Goal: Task Accomplishment & Management: Use online tool/utility

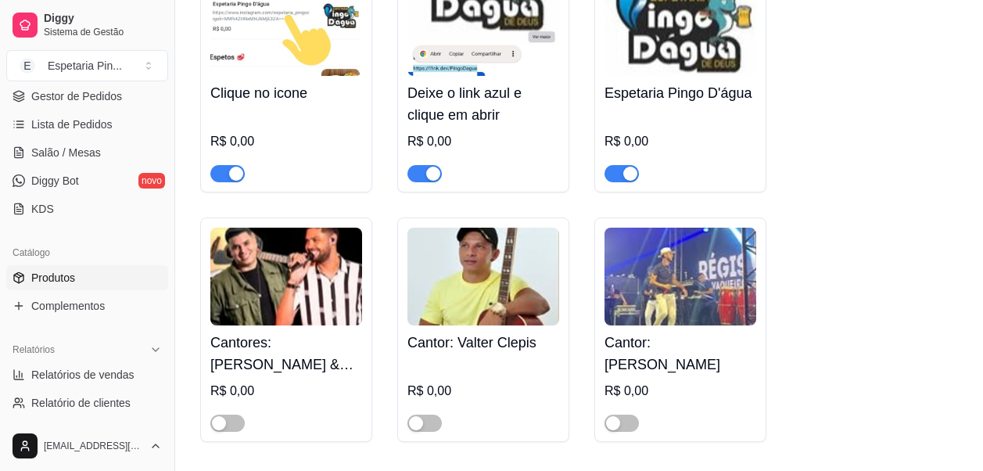
scroll to position [235, 0]
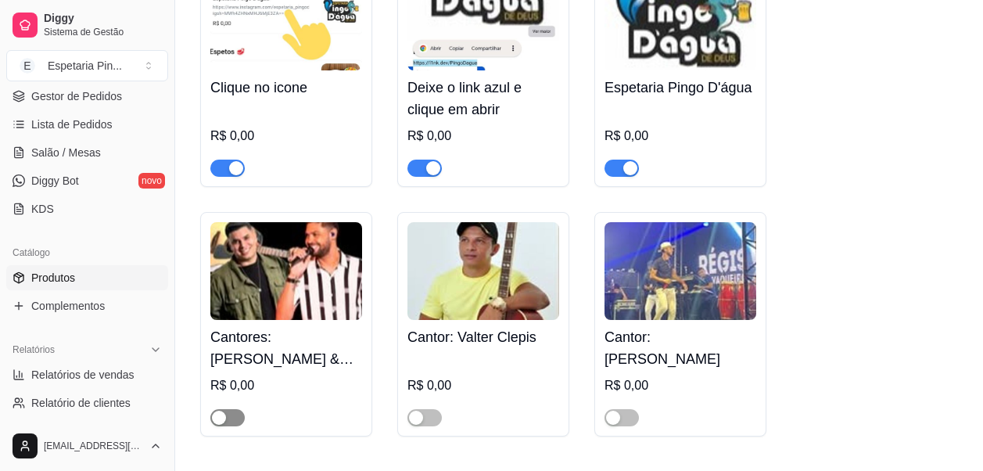
click at [234, 419] on span "button" at bounding box center [227, 417] width 34 height 17
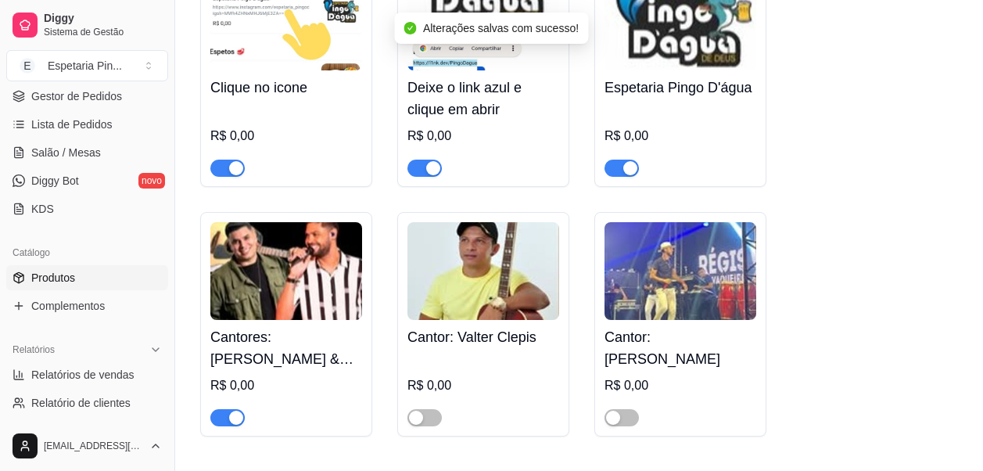
click at [226, 423] on span "button" at bounding box center [227, 417] width 34 height 17
click at [868, 213] on div "Clique no icone R$ 0,00 Deixe o link azul e clique em abrir R$ 0,00 Espetaria P…" at bounding box center [579, 199] width 758 height 474
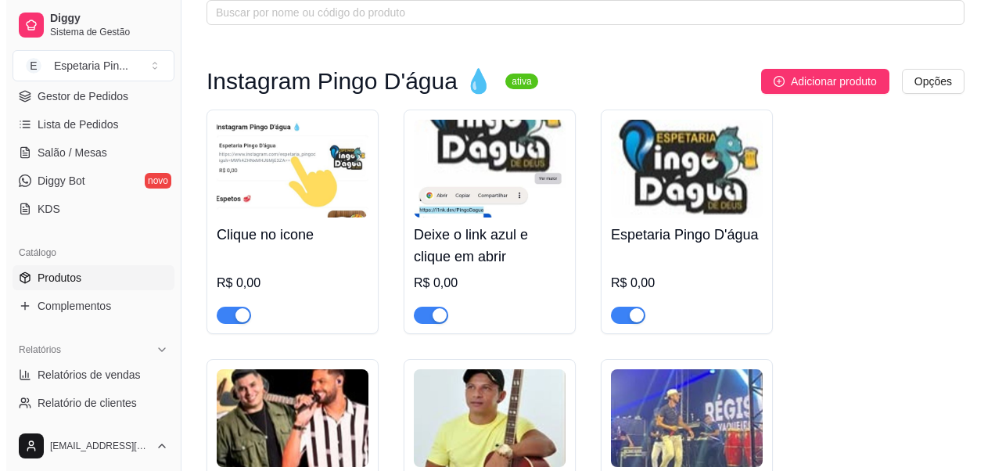
scroll to position [78, 0]
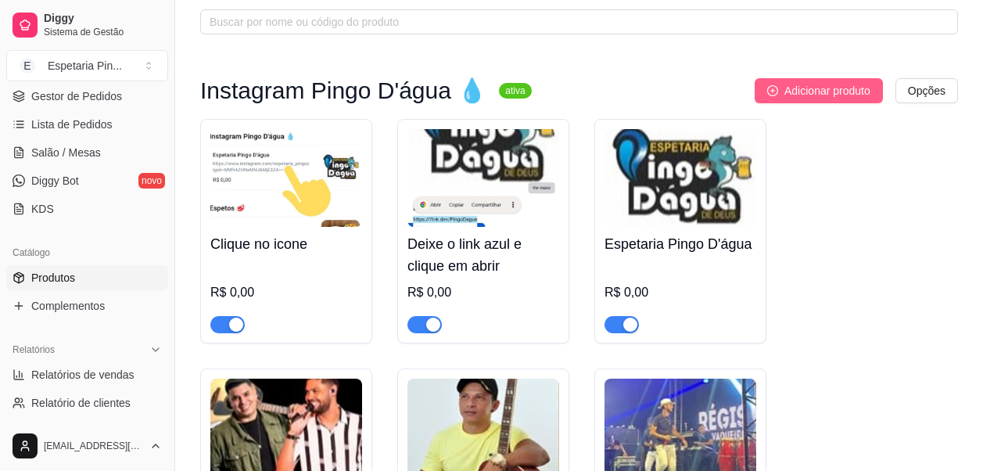
click at [815, 81] on button "Adicionar produto" at bounding box center [819, 90] width 128 height 25
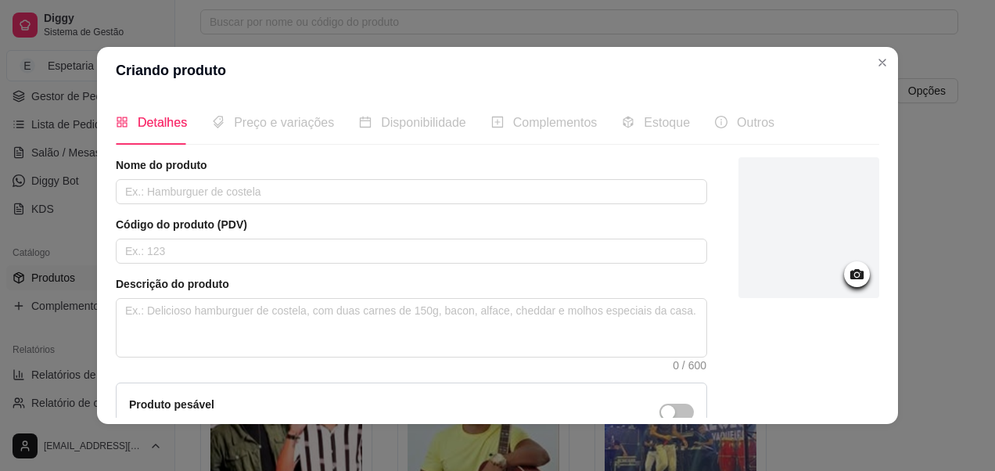
click at [850, 272] on icon at bounding box center [856, 274] width 13 height 10
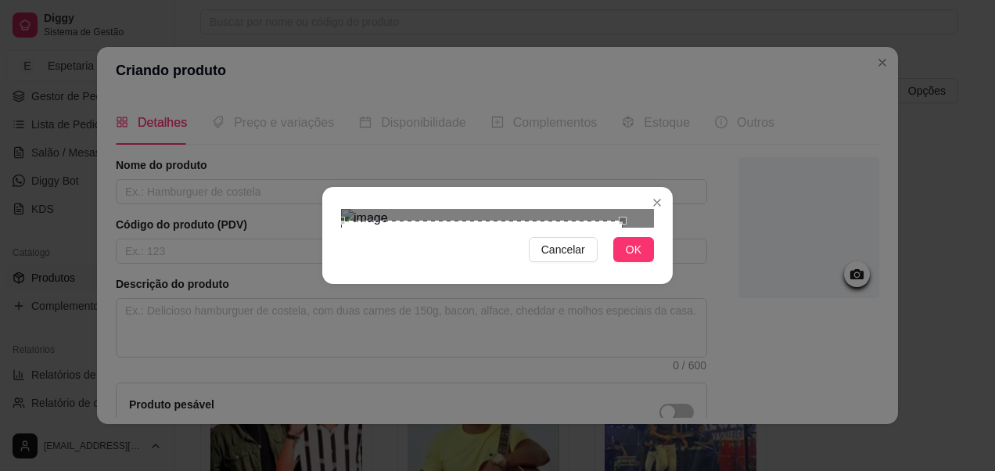
click at [477, 221] on div "Use the arrow keys to move the crop selection area" at bounding box center [482, 274] width 282 height 106
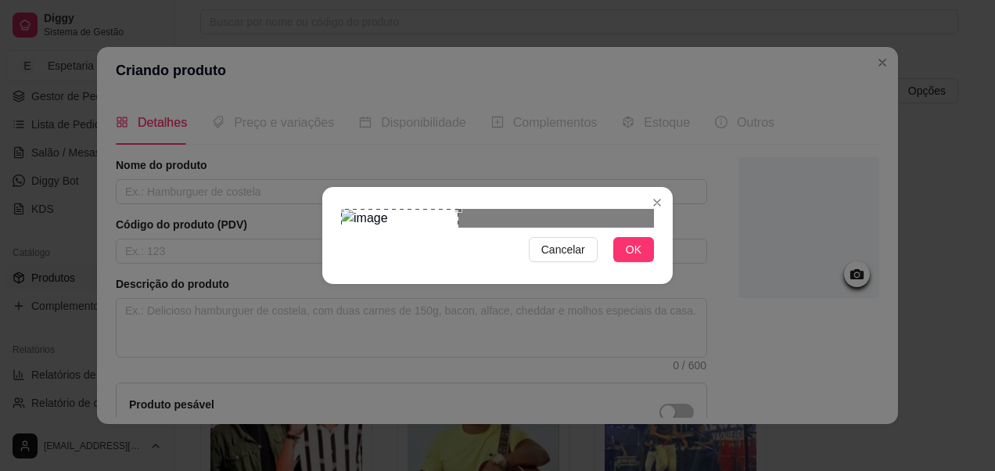
click at [607, 203] on div "Cancelar OK" at bounding box center [497, 236] width 350 height 66
click at [332, 260] on div "Cancelar OK" at bounding box center [497, 236] width 350 height 66
click at [644, 262] on button "OK" at bounding box center [633, 249] width 41 height 25
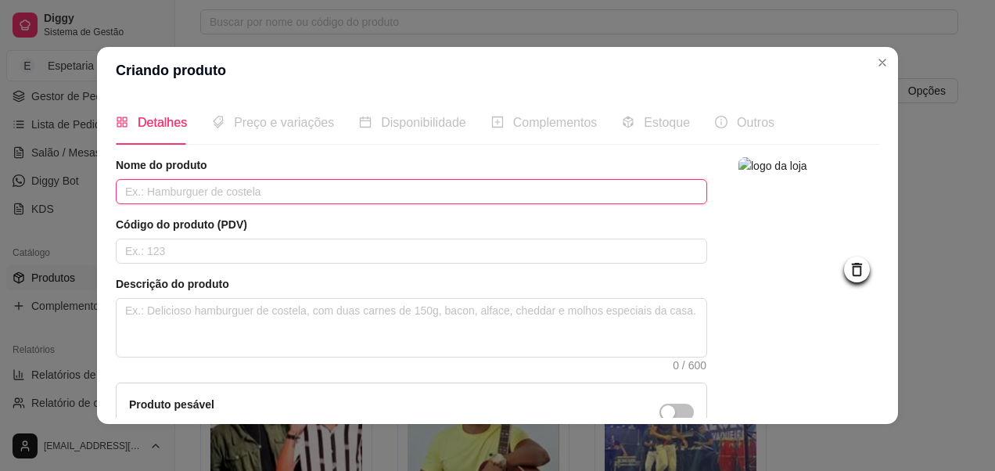
click at [213, 201] on input "text" at bounding box center [411, 191] width 591 height 25
paste input "[PERSON_NAME] | Cantor"
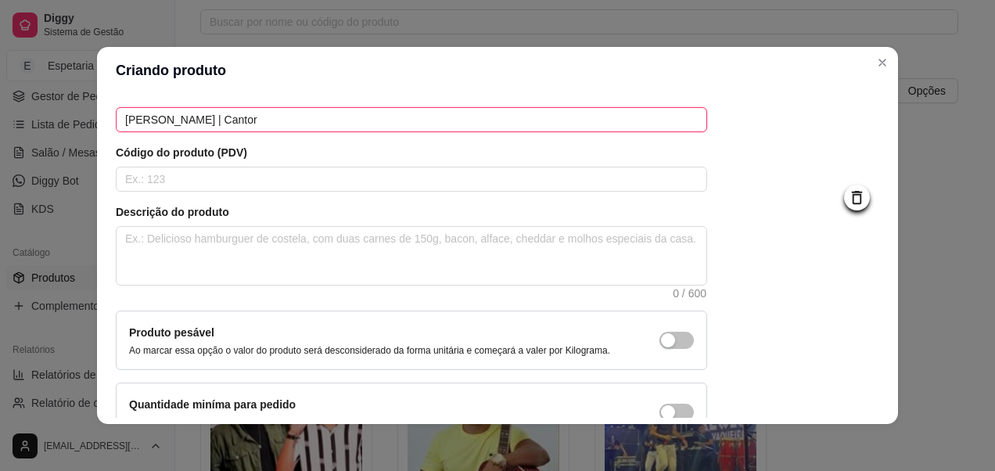
scroll to position [166, 0]
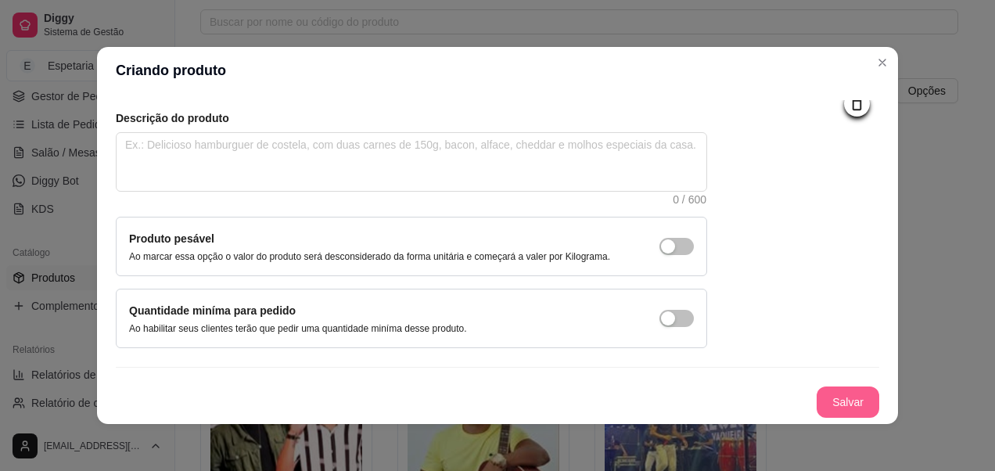
type input "[PERSON_NAME] | Cantor"
click at [824, 393] on button "Salvar" at bounding box center [847, 401] width 63 height 31
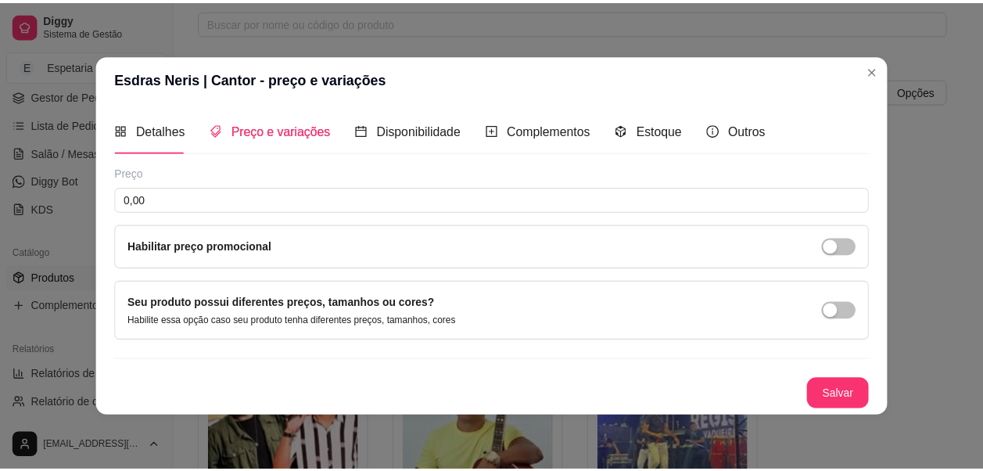
scroll to position [0, 0]
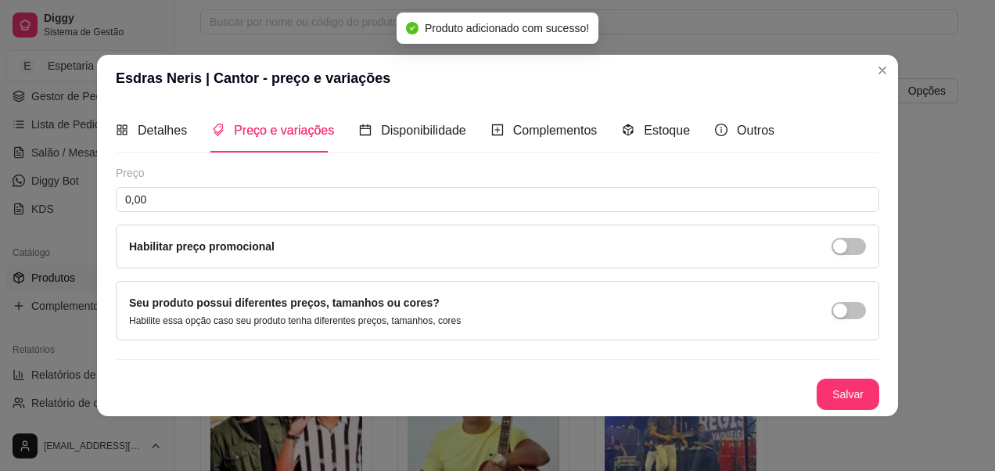
click at [893, 77] on header "Esdras Neris | Cantor - preço e variações" at bounding box center [497, 78] width 801 height 47
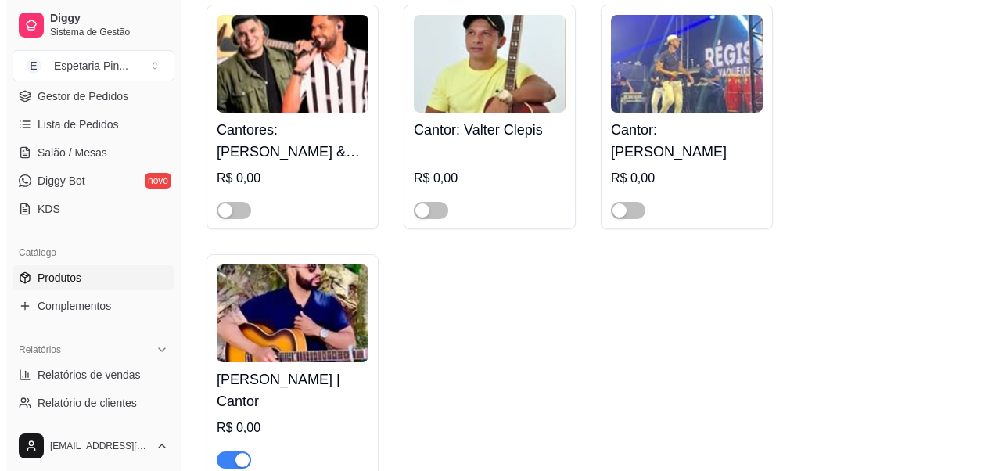
scroll to position [469, 0]
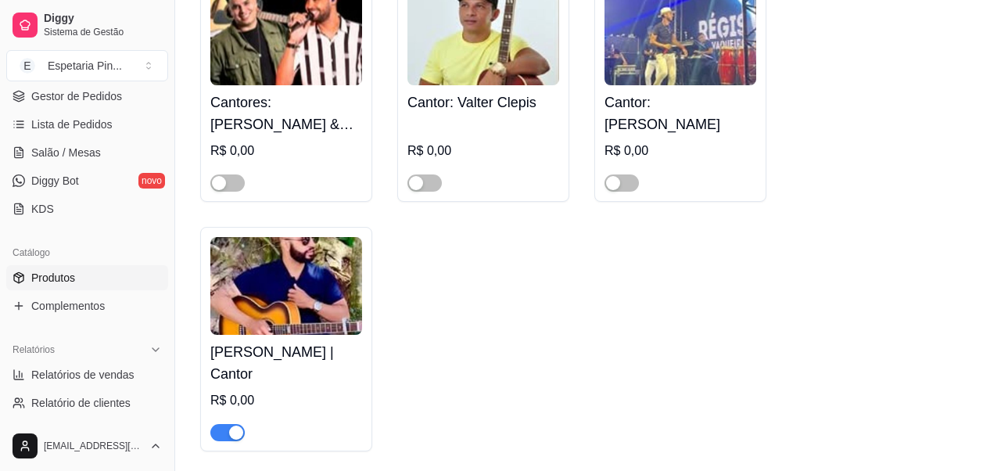
click at [678, 106] on h4 "Cantor: [PERSON_NAME]" at bounding box center [680, 113] width 152 height 44
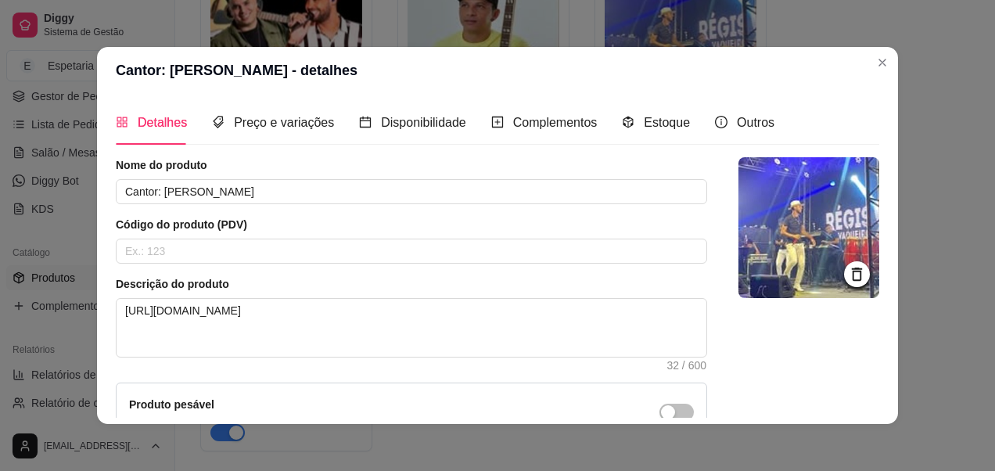
click at [264, 178] on div "Nome do produto Cantor: [PERSON_NAME]" at bounding box center [411, 180] width 591 height 47
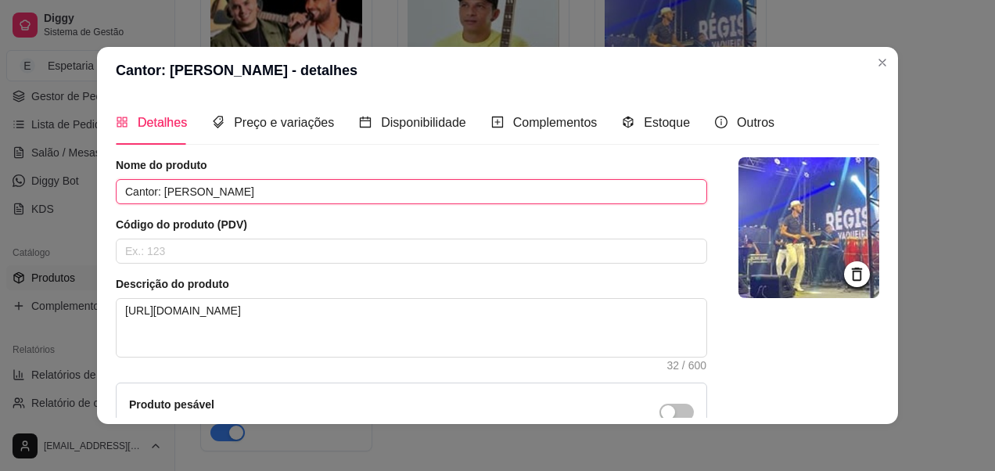
click at [253, 196] on input "Cantor: [PERSON_NAME]" at bounding box center [411, 191] width 591 height 25
drag, startPoint x: 156, startPoint y: 192, endPoint x: 102, endPoint y: 208, distance: 55.7
click at [102, 208] on div "Detalhes Preço e variações Disponibilidade Complementos Estoque Outros Nome do …" at bounding box center [497, 259] width 801 height 330
click at [220, 188] on input "[PERSON_NAME]" at bounding box center [411, 191] width 591 height 25
paste input "[PERSON_NAME] | Cantor"
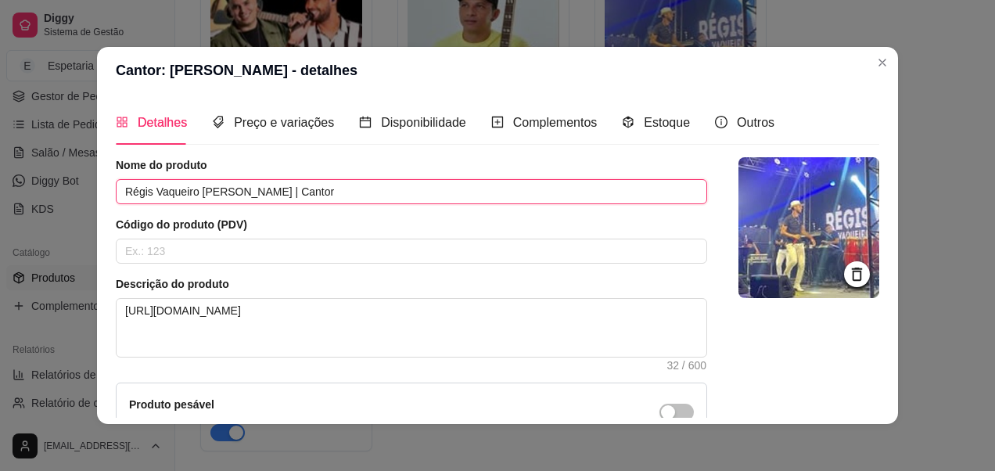
drag, startPoint x: 254, startPoint y: 193, endPoint x: 195, endPoint y: 217, distance: 63.9
click at [195, 217] on div "Nome do produto Régis Vaqueiro Esdras Neris | Cantor Código do produto (PDV) De…" at bounding box center [411, 335] width 591 height 357
drag, startPoint x: 192, startPoint y: 189, endPoint x: 239, endPoint y: 190, distance: 46.9
click at [235, 190] on input "[PERSON_NAME] | Cantor" at bounding box center [411, 191] width 591 height 25
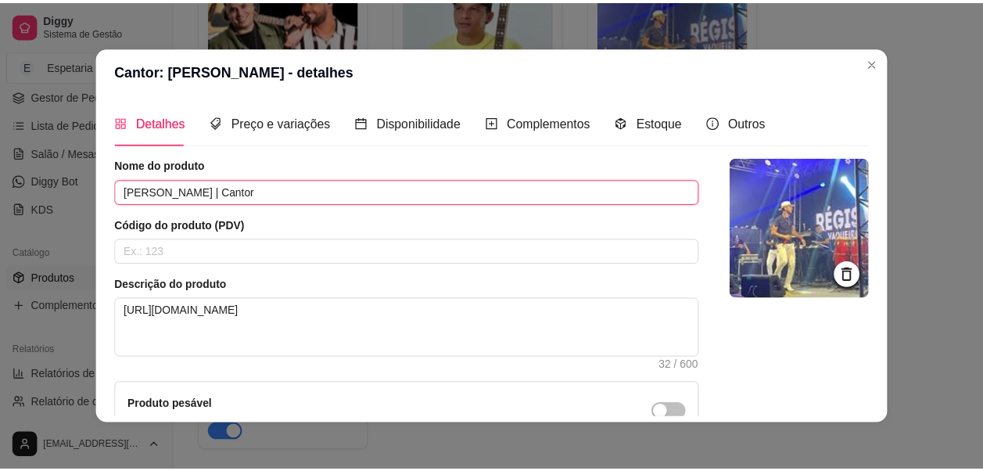
scroll to position [166, 0]
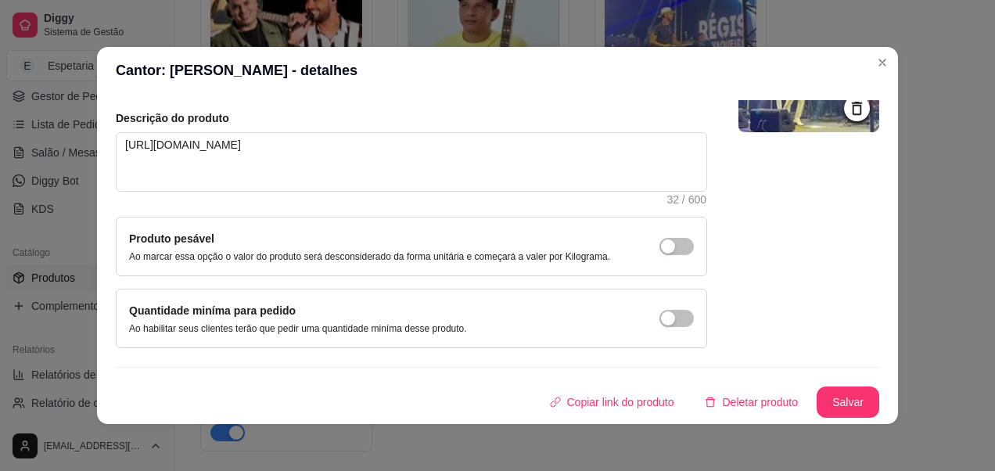
type input "[PERSON_NAME] | Cantor"
click at [817, 407] on button "Salvar" at bounding box center [847, 402] width 61 height 30
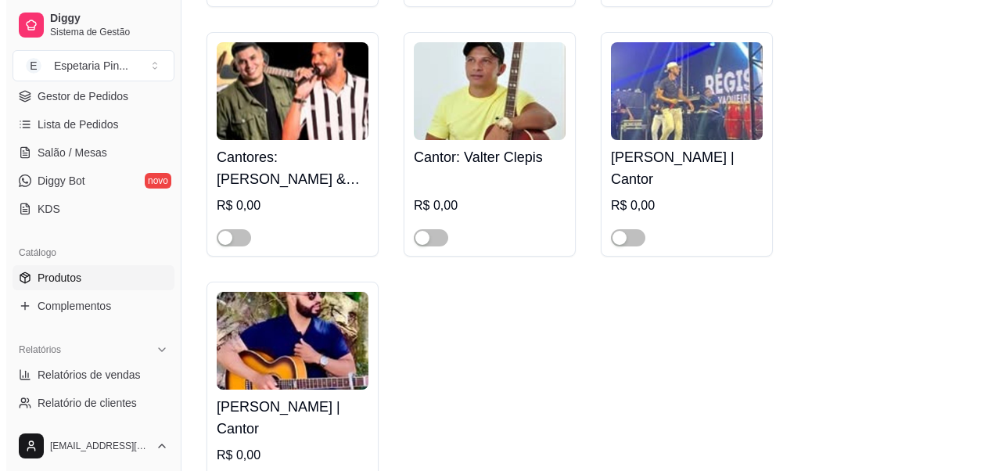
scroll to position [391, 0]
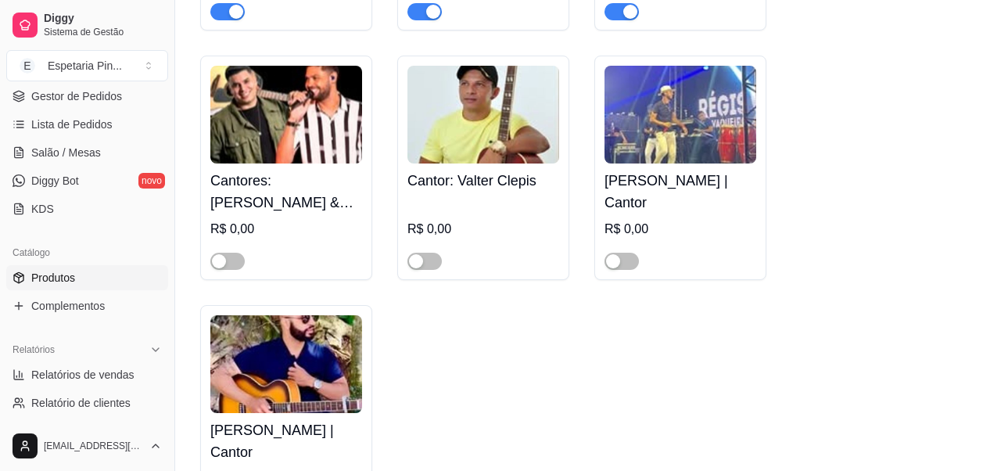
click at [478, 201] on div "R$ 0,00" at bounding box center [483, 234] width 152 height 72
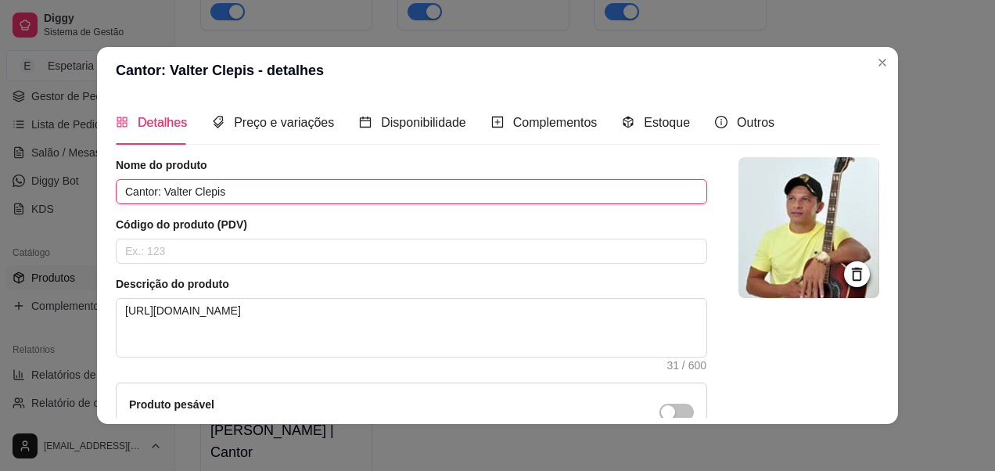
drag, startPoint x: 156, startPoint y: 192, endPoint x: 88, endPoint y: 232, distance: 78.2
click at [72, 224] on div "Cantor: Valter Clepis - detalhes Detalhes Preço e variações Disponibilidade Com…" at bounding box center [497, 235] width 995 height 471
click at [199, 195] on input "Valter Clepis" at bounding box center [411, 191] width 591 height 25
paste input "| Cantor"
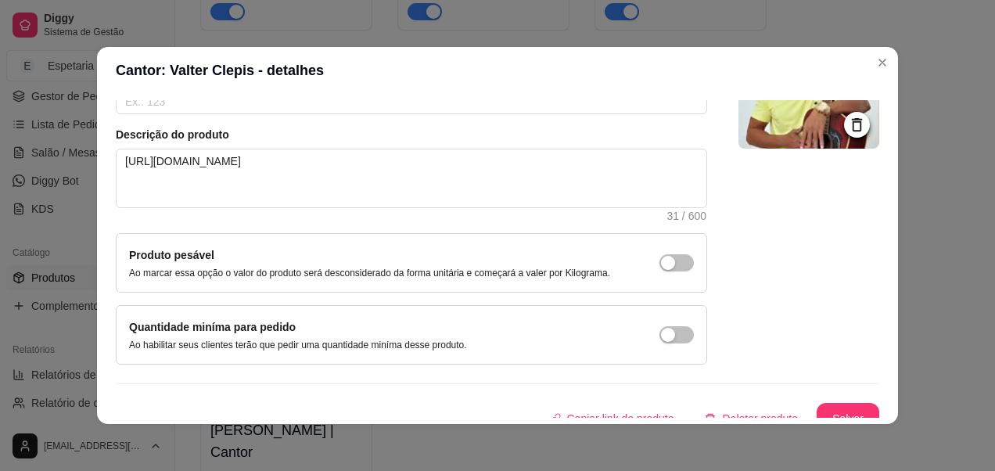
scroll to position [166, 0]
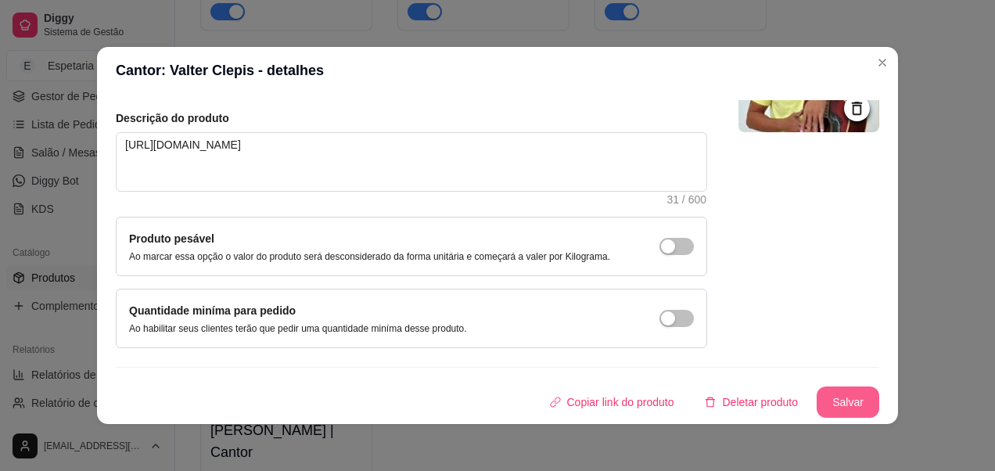
type input "Valter Clepis | Cantor"
click at [816, 395] on button "Salvar" at bounding box center [847, 401] width 63 height 31
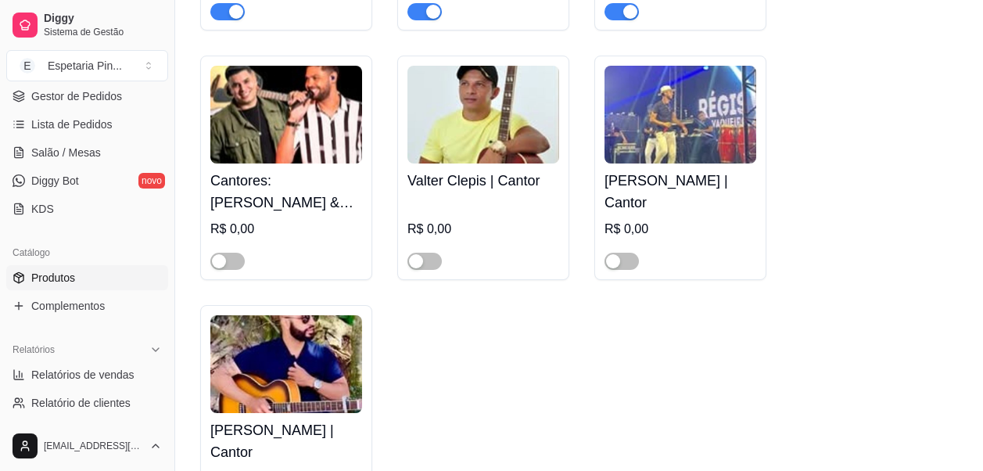
click at [280, 176] on h4 "Cantores: [PERSON_NAME] & [PERSON_NAME]" at bounding box center [286, 192] width 152 height 44
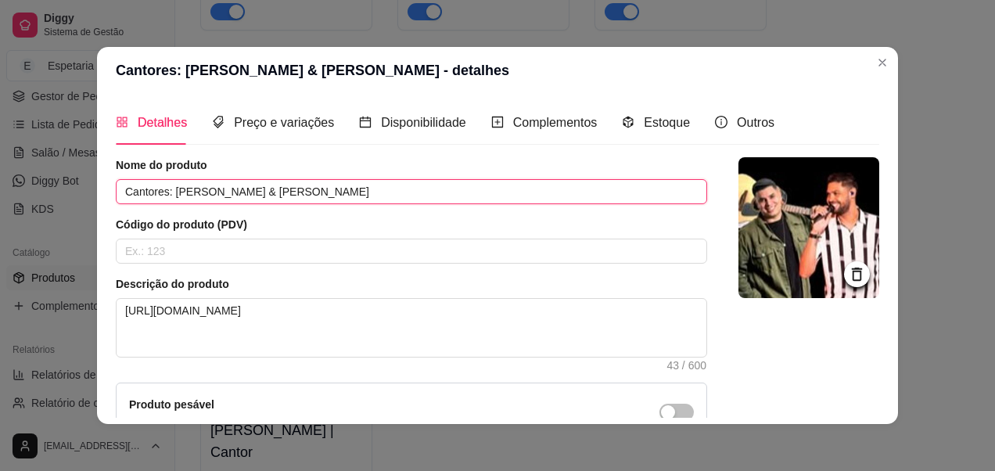
drag, startPoint x: 121, startPoint y: 196, endPoint x: 29, endPoint y: 181, distance: 93.5
click at [29, 181] on div "Cantores: [PERSON_NAME] & [PERSON_NAME] - detalhes Detalhes Preço e variações D…" at bounding box center [497, 235] width 995 height 471
click at [443, 196] on input "[PERSON_NAME] & [PERSON_NAME]" at bounding box center [411, 191] width 591 height 25
paste input "| Cantor"
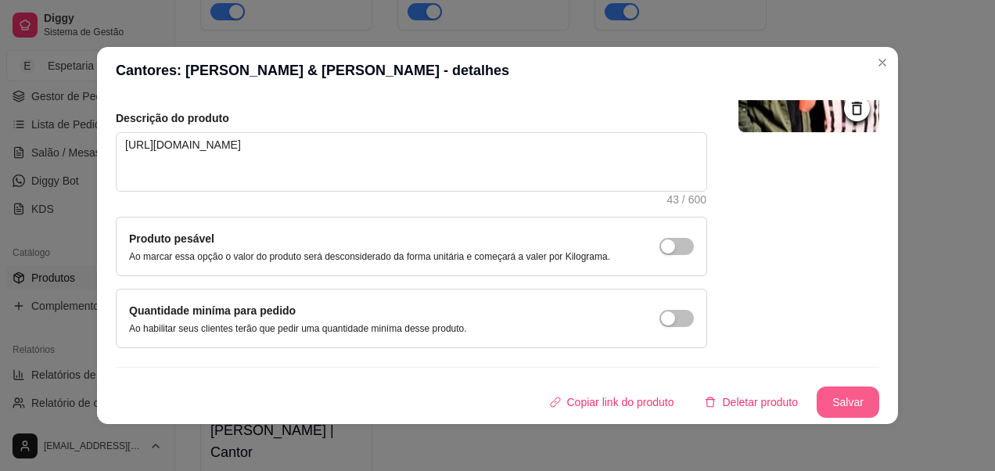
type input "[PERSON_NAME] & [PERSON_NAME] | Cantores"
click at [852, 407] on button "Salvar" at bounding box center [847, 401] width 63 height 31
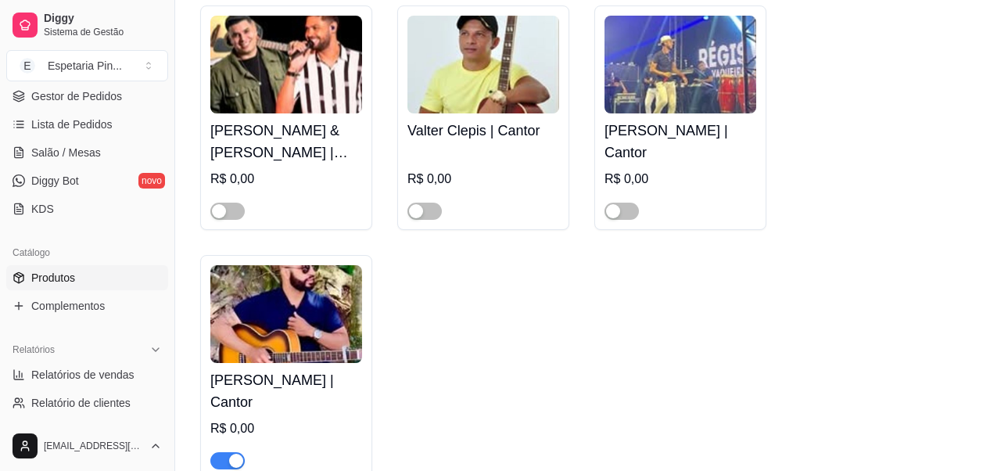
scroll to position [469, 0]
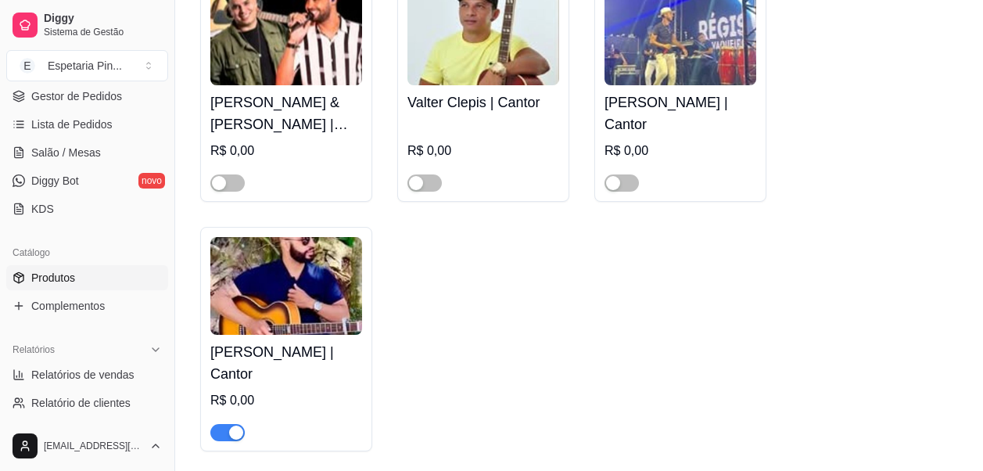
click at [283, 317] on img at bounding box center [286, 286] width 152 height 98
click at [324, 296] on img at bounding box center [286, 286] width 152 height 98
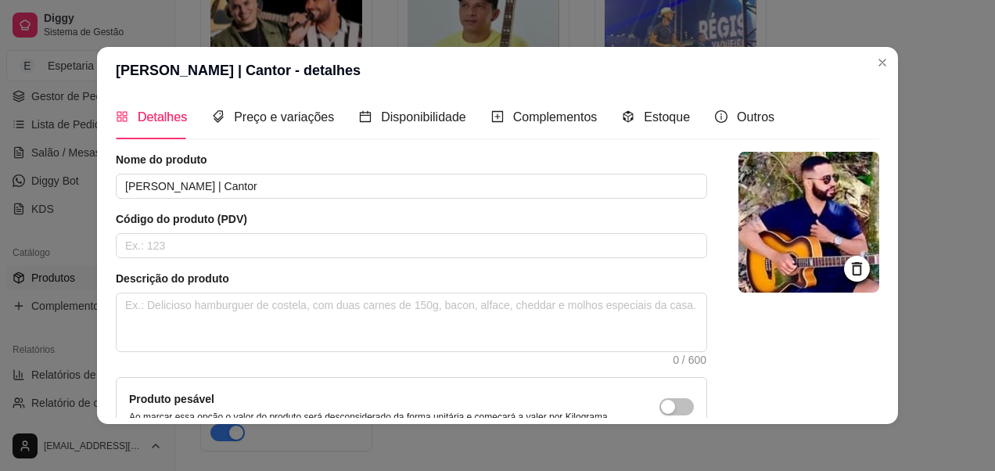
scroll to position [0, 0]
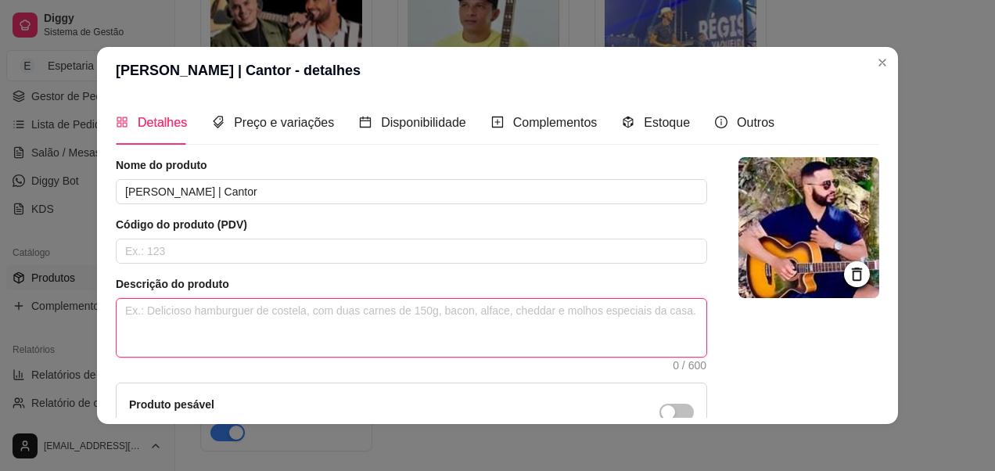
click at [312, 307] on textarea at bounding box center [412, 328] width 590 height 58
paste textarea "[URL][DOMAIN_NAME]"
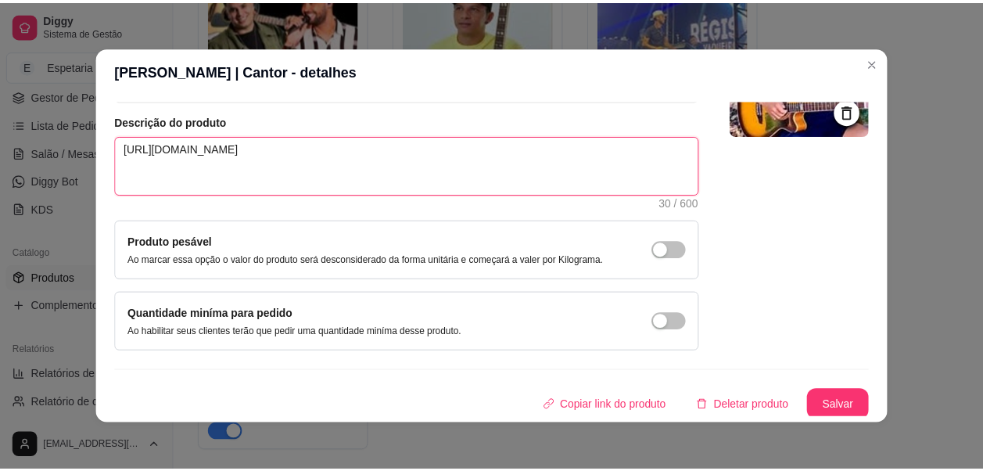
scroll to position [166, 0]
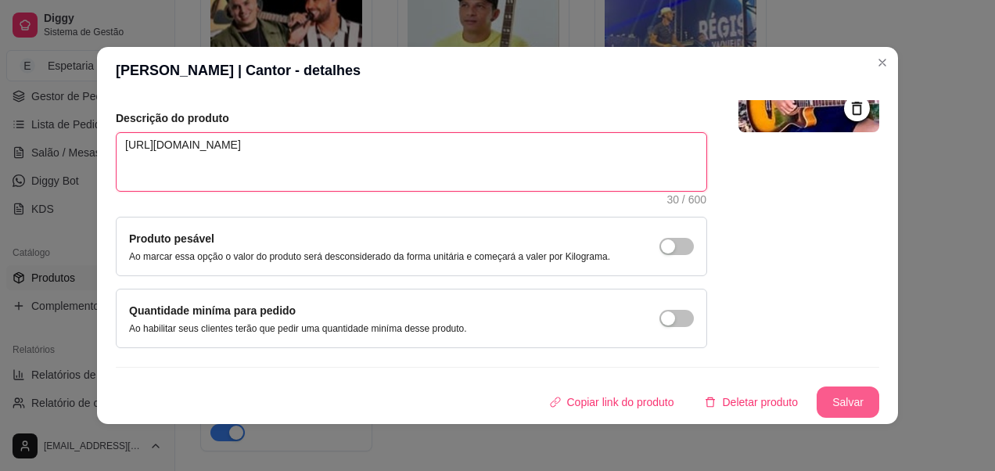
type textarea "[URL][DOMAIN_NAME]"
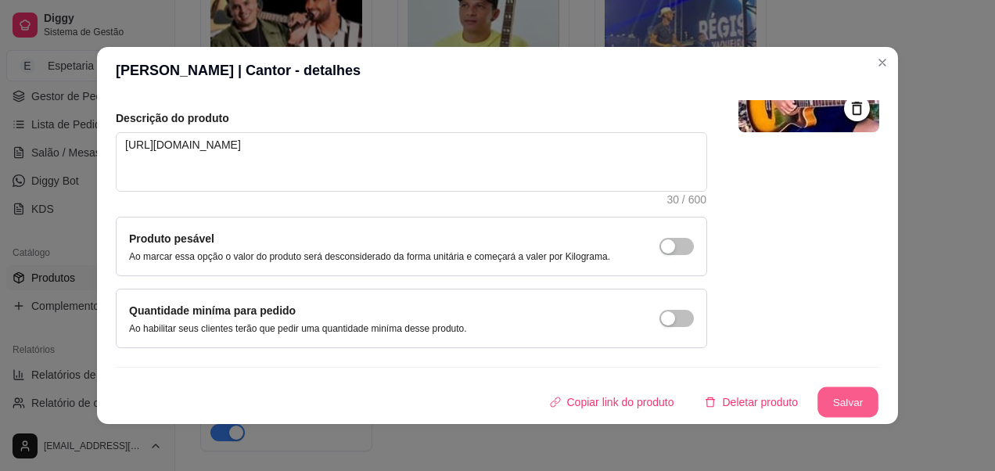
click at [817, 396] on button "Salvar" at bounding box center [847, 402] width 61 height 30
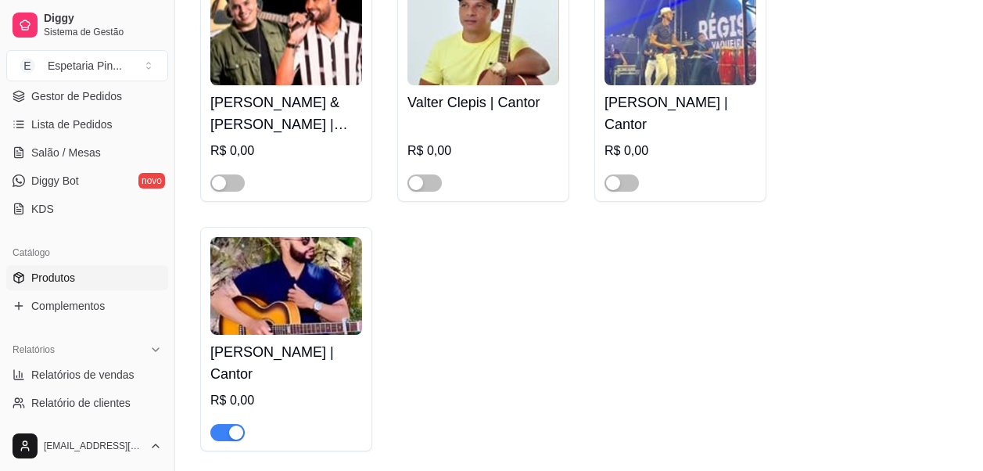
click at [260, 391] on div "R$ 0,00" at bounding box center [286, 400] width 152 height 19
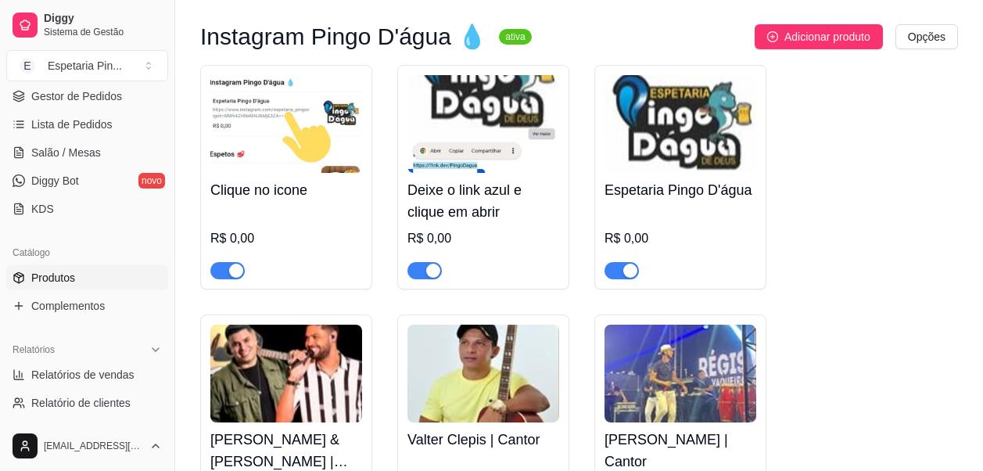
scroll to position [156, 0]
